Goal: Transaction & Acquisition: Purchase product/service

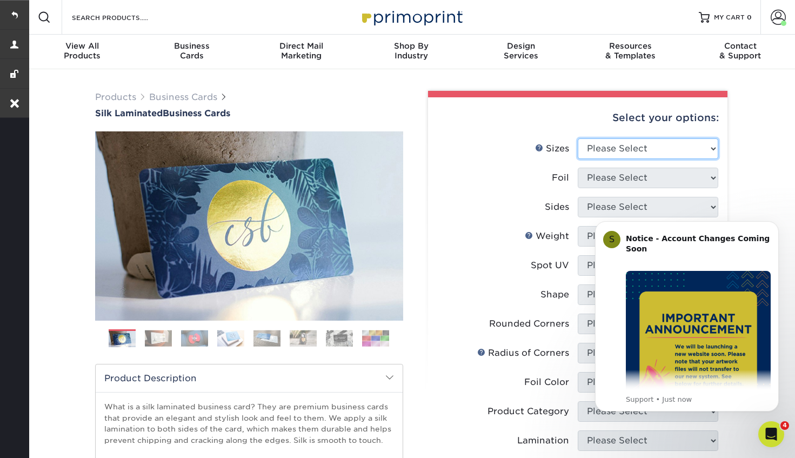
click at [623, 138] on select "Please Select 1.5" x 3.5" - Mini 1.75" x 3.5" - Mini 2" x 2" - Square 2" x 3" -…" at bounding box center [648, 148] width 140 height 21
select select "2.00x3.50"
click at [578, 138] on select "Please Select 1.5" x 3.5" - Mini 1.75" x 3.5" - Mini 2" x 2" - Square 2" x 3" -…" at bounding box center [648, 148] width 140 height 21
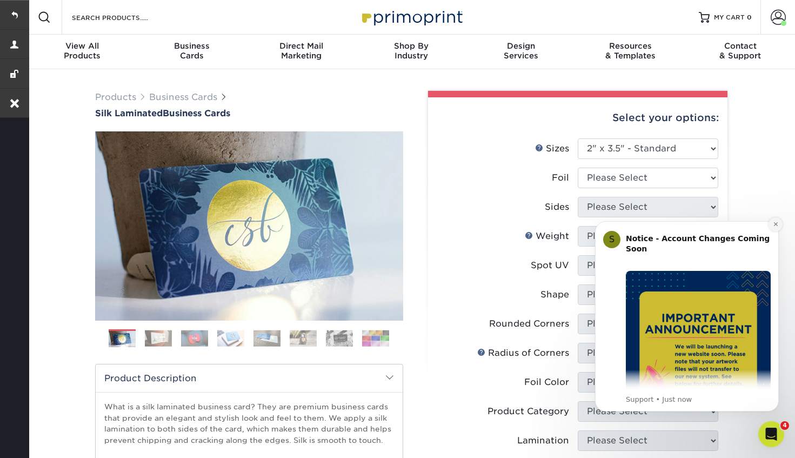
click at [774, 223] on icon "Dismiss notification" at bounding box center [776, 224] width 6 height 6
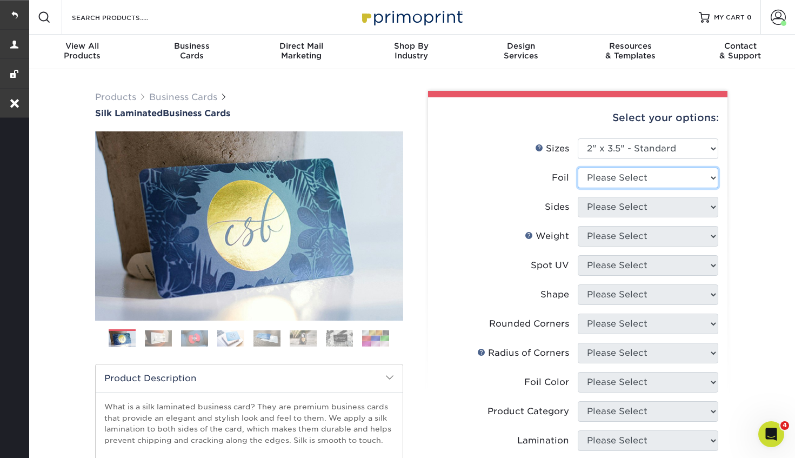
click at [650, 177] on select "Please Select Yes No" at bounding box center [648, 178] width 140 height 21
select select "0"
click at [578, 168] on select "Please Select Yes No" at bounding box center [648, 178] width 140 height 21
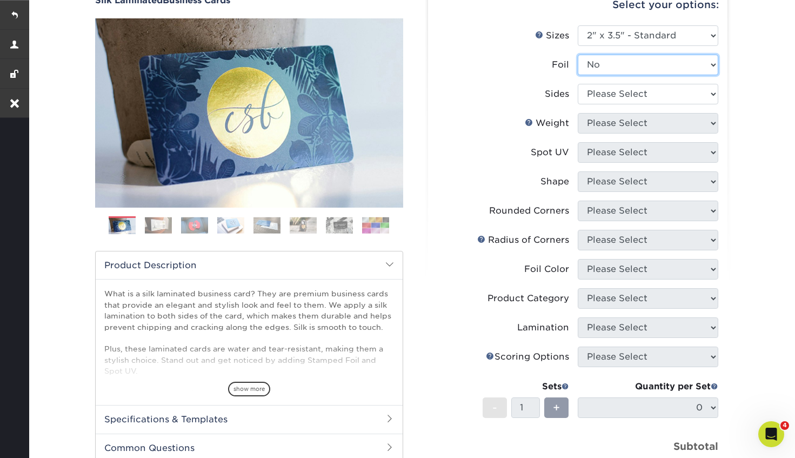
scroll to position [128, 0]
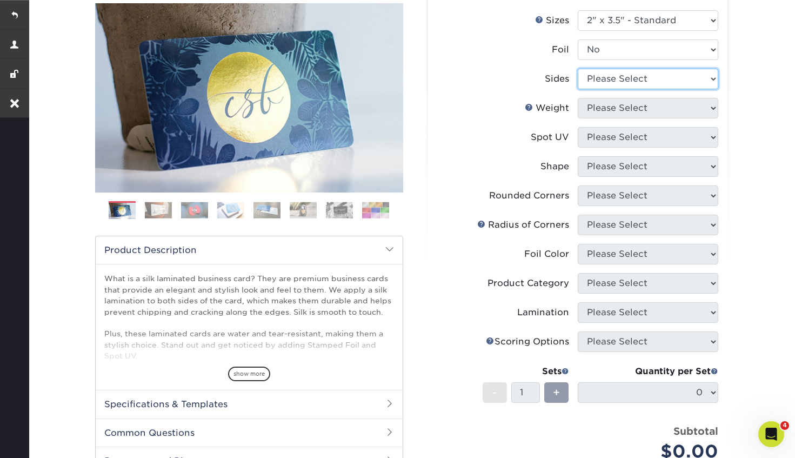
click at [682, 81] on select "Please Select Print Both Sides Print Front Only" at bounding box center [648, 79] width 140 height 21
select select "13abbda7-1d64-4f25-8bb2-c179b224825d"
click at [578, 69] on select "Please Select Print Both Sides Print Front Only" at bounding box center [648, 79] width 140 height 21
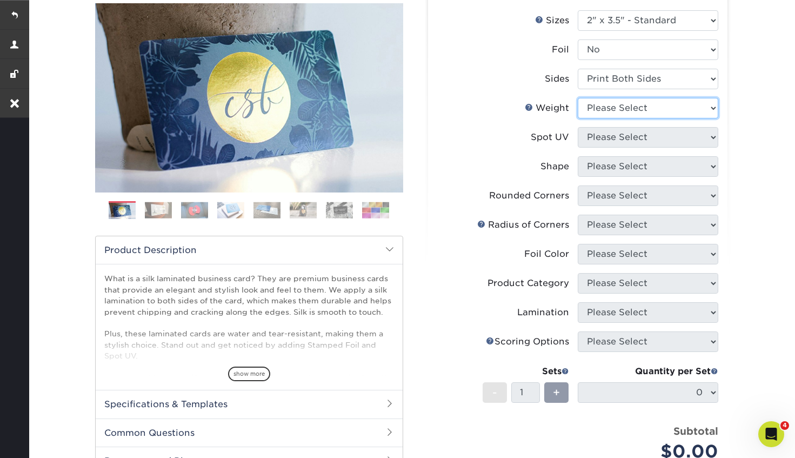
click at [630, 105] on select "Please Select 16PT" at bounding box center [648, 108] width 140 height 21
select select "16PT"
click at [578, 98] on select "Please Select 16PT" at bounding box center [648, 108] width 140 height 21
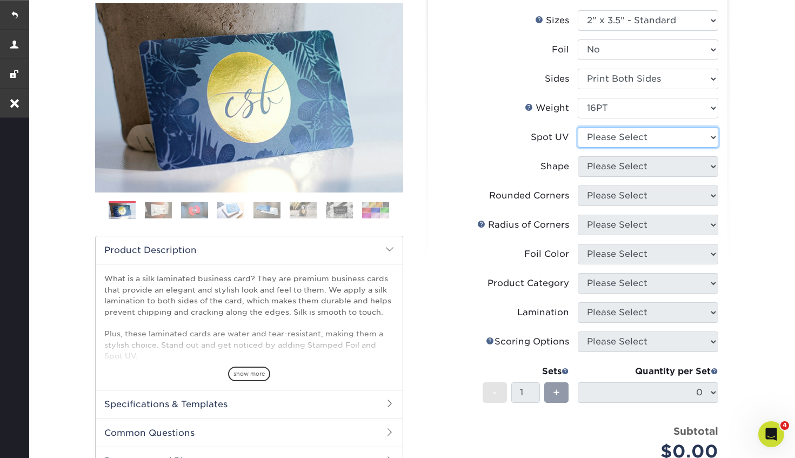
click at [630, 140] on select "Please Select No Spot UV Front and Back (Both Sides) Front Only Back Only" at bounding box center [648, 137] width 140 height 21
click at [578, 127] on select "Please Select No Spot UV Front and Back (Both Sides) Front Only Back Only" at bounding box center [648, 137] width 140 height 21
click at [630, 142] on select "Please Select No Spot UV Front and Back (Both Sides) Front Only Back Only" at bounding box center [648, 137] width 140 height 21
select select "3"
click at [578, 127] on select "Please Select No Spot UV Front and Back (Both Sides) Front Only Back Only" at bounding box center [648, 137] width 140 height 21
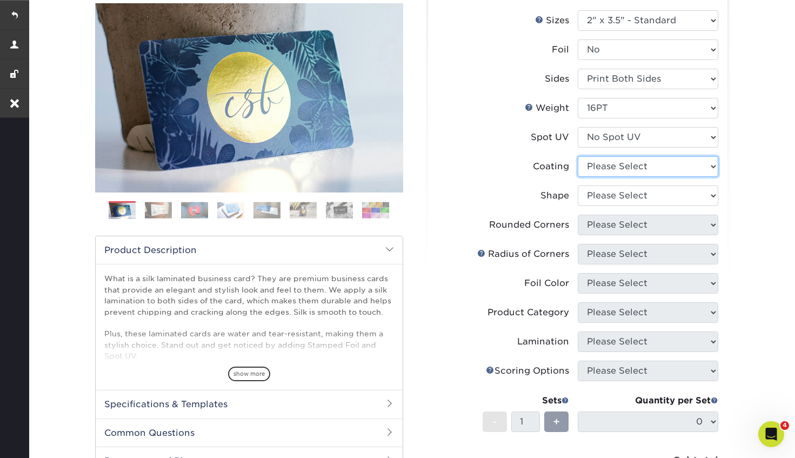
click at [630, 170] on select at bounding box center [648, 166] width 140 height 21
select select "3e7618de-abca-4bda-9f97-8b9129e913d8"
click at [578, 156] on select at bounding box center [648, 166] width 140 height 21
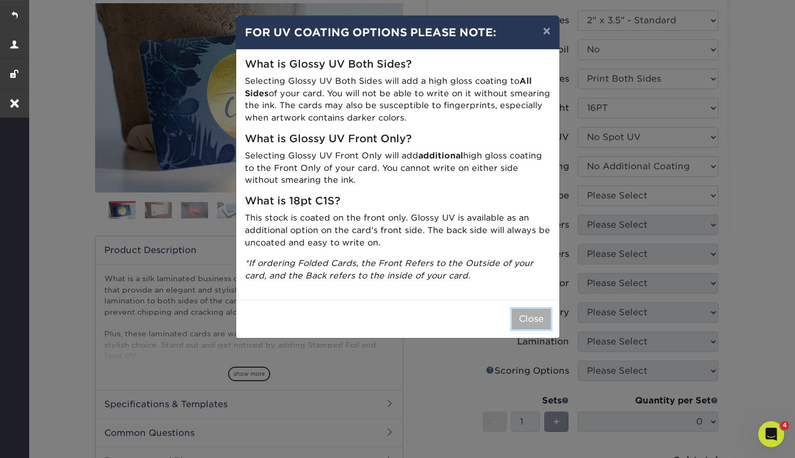
click at [533, 322] on button "Close" at bounding box center [531, 319] width 39 height 21
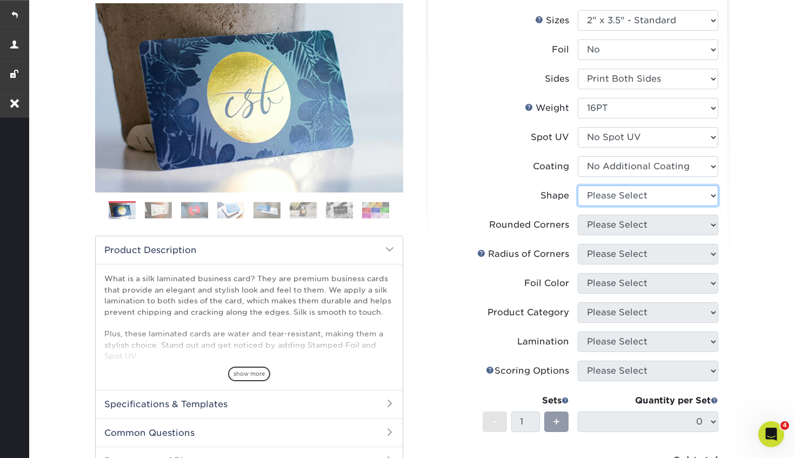
click at [645, 193] on select "Please Select Standard Oval" at bounding box center [648, 195] width 140 height 21
select select "standard"
click at [578, 185] on select "Please Select Standard Oval" at bounding box center [648, 195] width 140 height 21
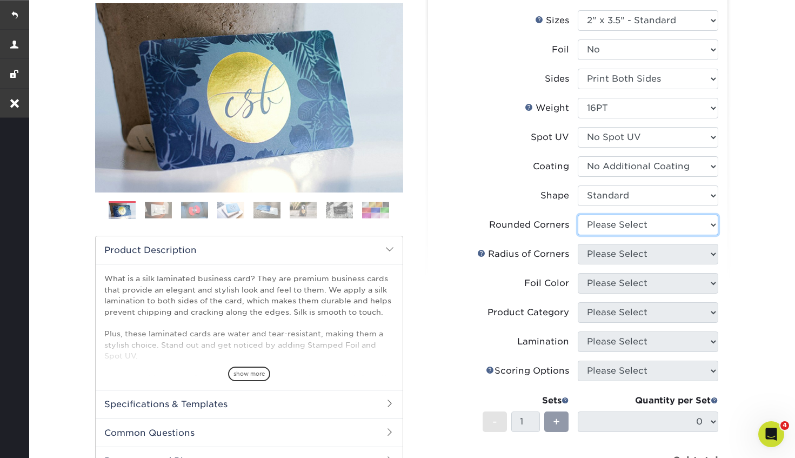
click at [640, 224] on select "Please Select Yes - Round 2 Corners Yes - Round 4 Corners No" at bounding box center [648, 225] width 140 height 21
select select "7672df9e-0e0a-464d-8e1f-920c575e4da3"
click at [578, 215] on select "Please Select Yes - Round 2 Corners Yes - Round 4 Corners No" at bounding box center [648, 225] width 140 height 21
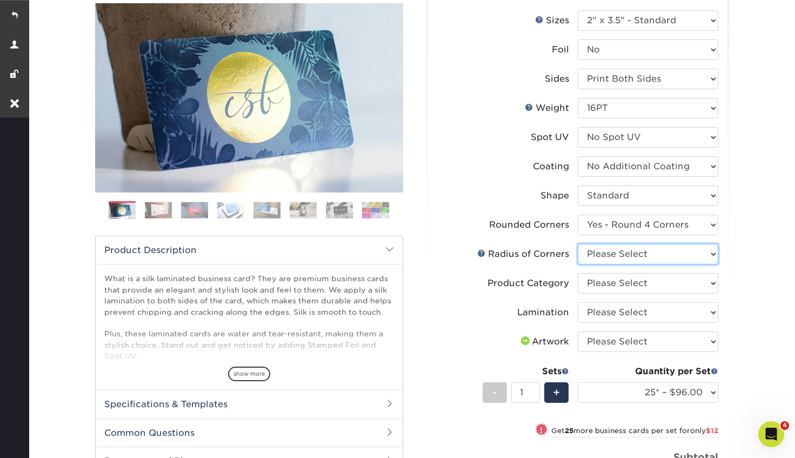
click at [637, 253] on select "Please Select Rounded 1/8" Rounded 1/4"" at bounding box center [648, 254] width 140 height 21
select select "589680c7-ee9a-431b-9d12-d7aeb1386a97"
click at [578, 244] on select "Please Select Rounded 1/8" Rounded 1/4"" at bounding box center [648, 254] width 140 height 21
click at [632, 289] on select "Please Select Business Cards" at bounding box center [648, 283] width 140 height 21
select select "3b5148f1-0588-4f88-a218-97bcfdce65c1"
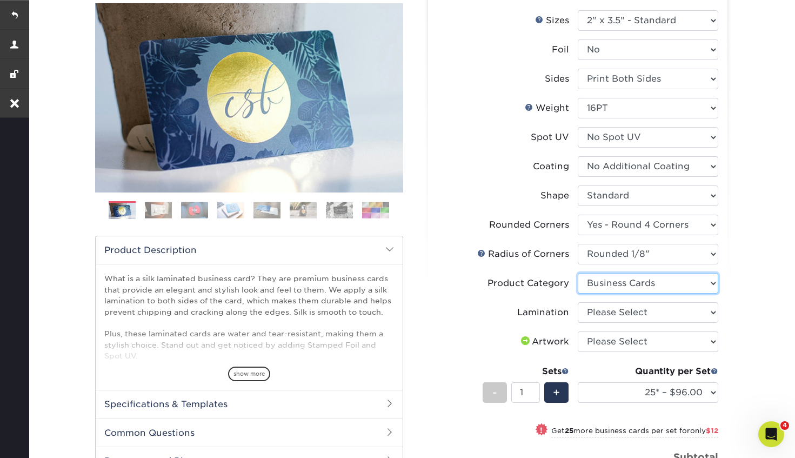
click at [578, 273] on select "Please Select Business Cards" at bounding box center [648, 283] width 140 height 21
click at [625, 316] on select "Please Select Silk" at bounding box center [648, 312] width 140 height 21
select select "ccacb42f-45f7-42d3-bbd3-7c8421cf37f0"
click at [578, 302] on select "Please Select Silk" at bounding box center [648, 312] width 140 height 21
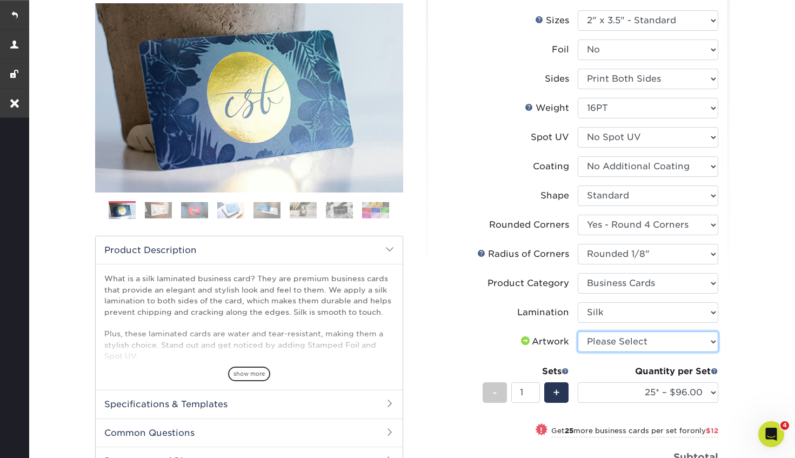
click at [619, 347] on select "Please Select I will upload files I need a design - $100" at bounding box center [648, 341] width 140 height 21
click at [578, 331] on select "Please Select I will upload files I need a design - $100" at bounding box center [648, 341] width 140 height 21
click at [619, 345] on select "Please Select I will upload files I need a design - $100" at bounding box center [648, 341] width 140 height 21
select select "upload"
click at [578, 331] on select "Please Select I will upload files I need a design - $100" at bounding box center [648, 341] width 140 height 21
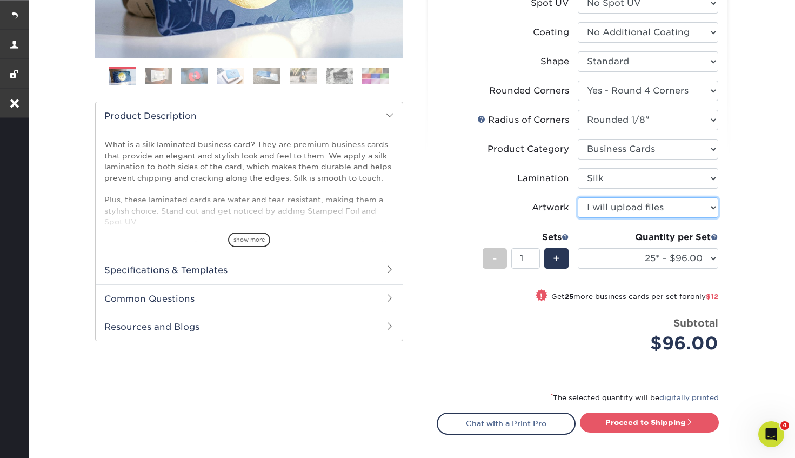
scroll to position [285, 0]
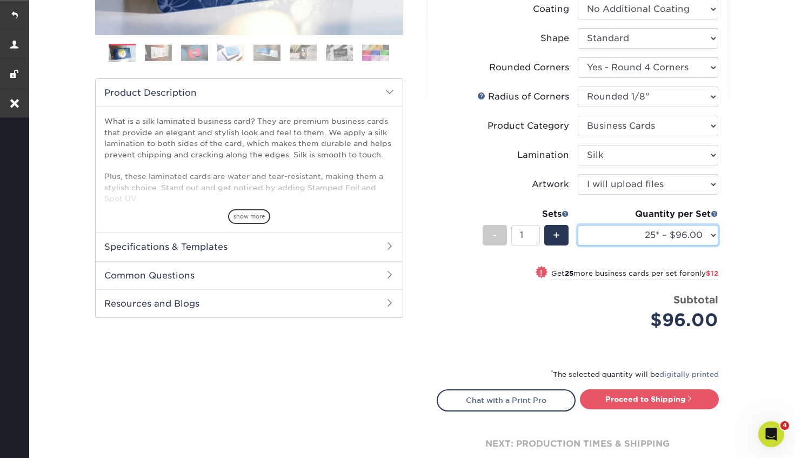
click at [654, 232] on select "25* – $96.00 50* – $108.00 75* – $120.00 100* – $128.00 250* – $136.00 500 – $1…" at bounding box center [648, 235] width 140 height 21
select select "100* – $128.00"
click at [578, 225] on select "25* – $96.00 50* – $108.00 75* – $120.00 100* – $128.00 250* – $136.00 500 – $1…" at bounding box center [648, 235] width 140 height 21
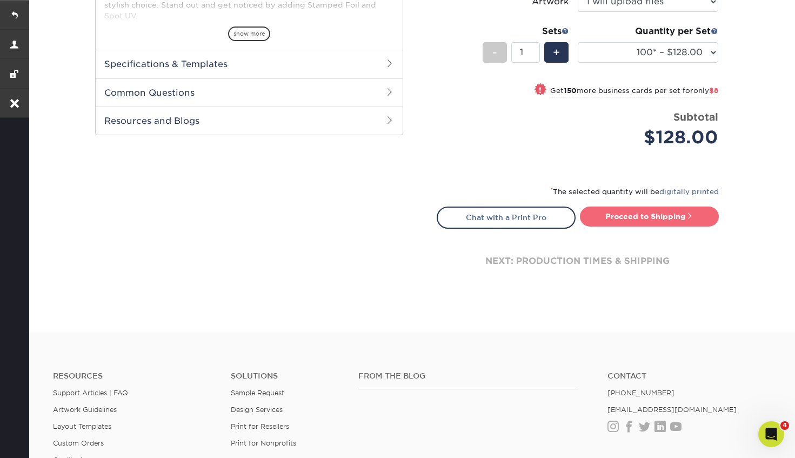
click at [640, 223] on link "Proceed to Shipping" at bounding box center [649, 215] width 139 height 19
type input "Set 1"
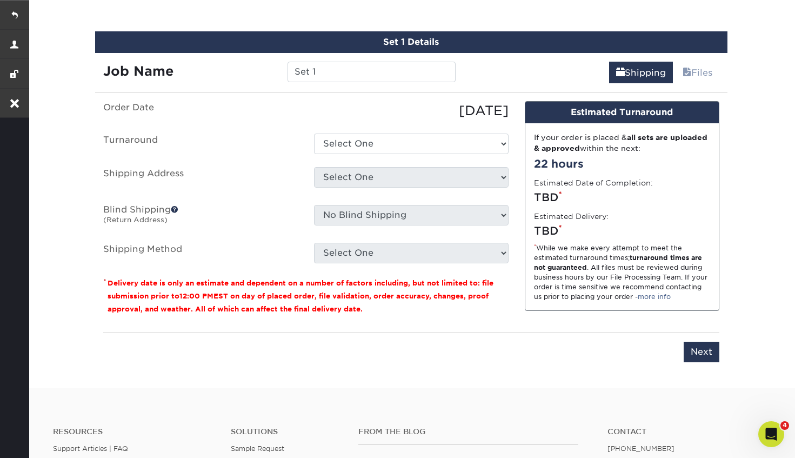
scroll to position [704, 0]
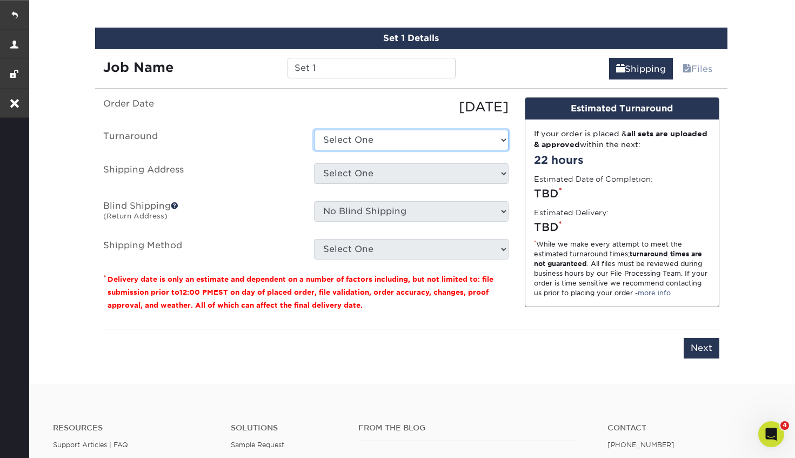
click at [364, 137] on select "Select One 2-4 Business Days 2 Day Next Business Day" at bounding box center [411, 140] width 195 height 21
select select "7798422c-4d7a-47cc-9c7e-317048d29932"
click at [314, 130] on select "Select One 2-4 Business Days 2 Day Next Business Day" at bounding box center [411, 140] width 195 height 21
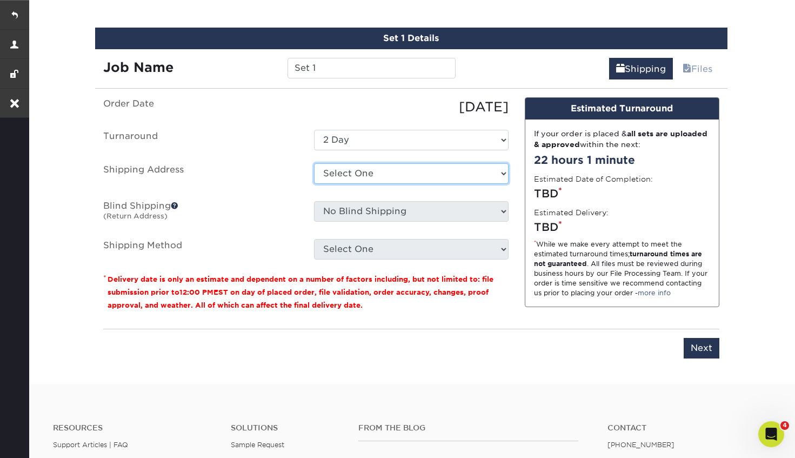
click at [382, 177] on select "Select One 11467 Sunrise 9208 NE Hwy 99 Bernie LeBaron Miguel LeBaron + Add New…" at bounding box center [411, 173] width 195 height 21
select select "36490"
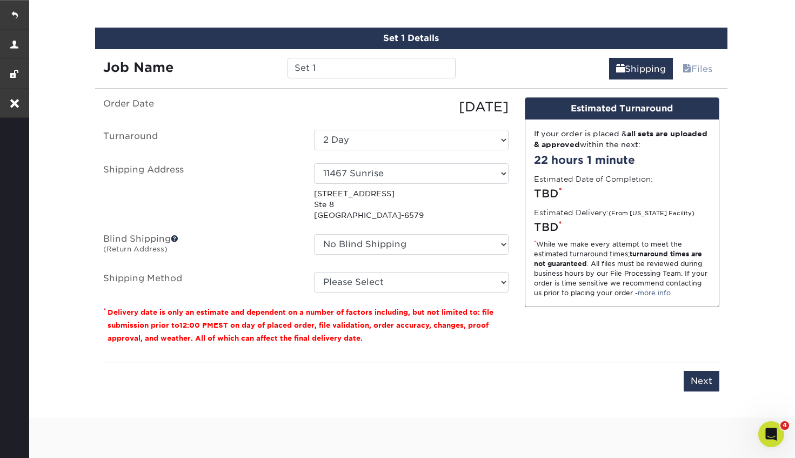
click at [405, 294] on fieldset "Order Date 10/15/2025 Turnaround Select One 2-4 Business Days 2 Day Next Busine…" at bounding box center [305, 201] width 405 height 208
click at [406, 290] on select "Please Select Ground Shipping (+$7.84) 3 Day Shipping Service (+$15.33) 2 Day A…" at bounding box center [411, 282] width 195 height 21
select select "03"
click at [314, 272] on select "Please Select Ground Shipping (+$7.84) 3 Day Shipping Service (+$15.33) 2 Day A…" at bounding box center [411, 282] width 195 height 21
click at [702, 385] on input "Next" at bounding box center [702, 381] width 36 height 21
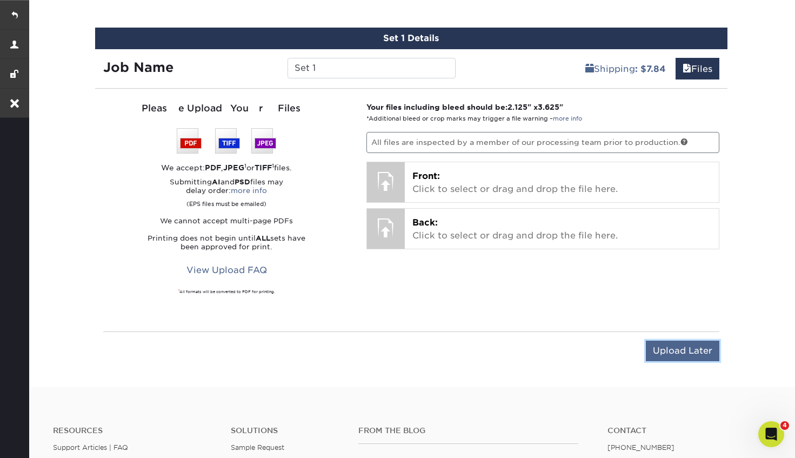
click at [671, 349] on input "Upload Later" at bounding box center [682, 350] width 73 height 21
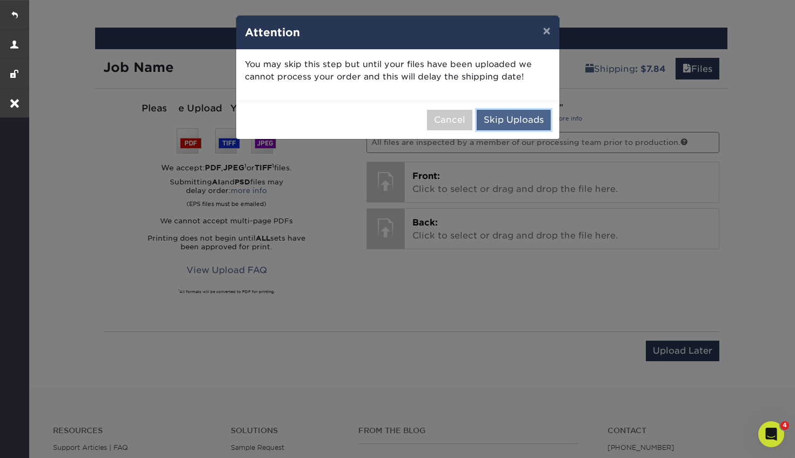
click at [491, 121] on button "Skip Uploads" at bounding box center [514, 120] width 74 height 21
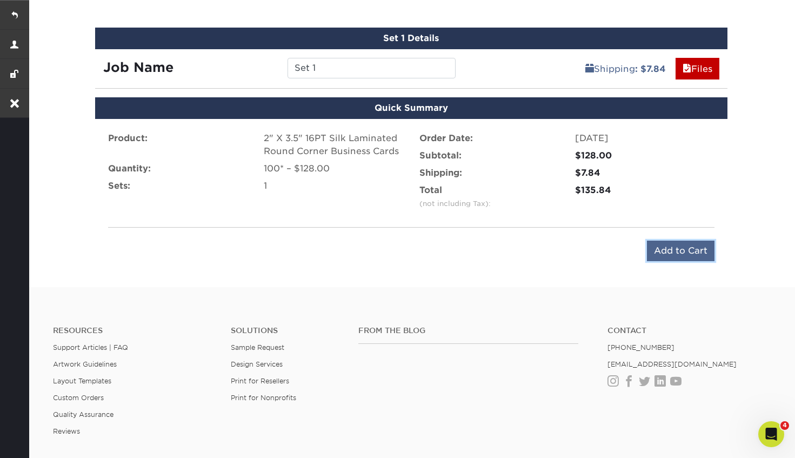
click at [697, 250] on input "Add to Cart" at bounding box center [681, 250] width 68 height 21
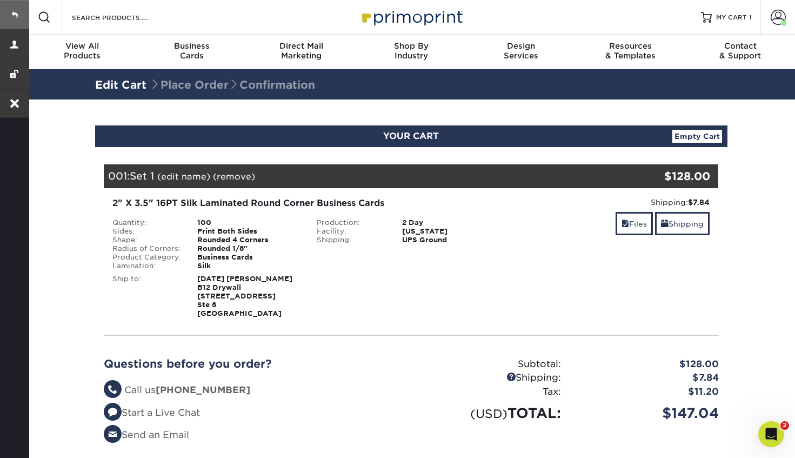
click at [16, 15] on link at bounding box center [14, 14] width 29 height 29
